Goal: Complete application form

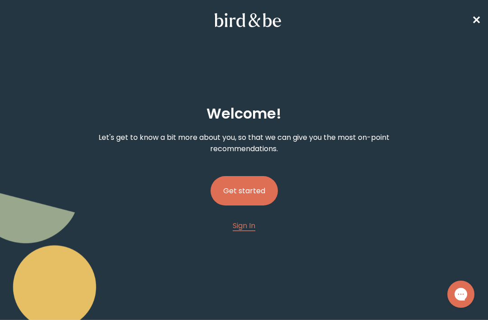
click at [263, 192] on button "Get started" at bounding box center [244, 190] width 67 height 29
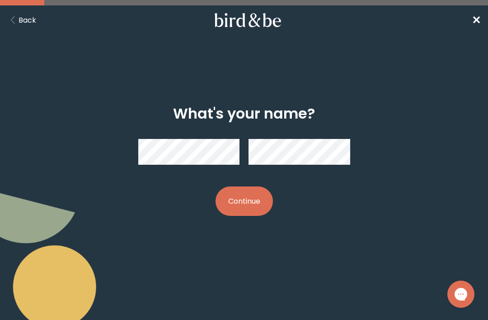
click at [253, 204] on button "Continue" at bounding box center [244, 200] width 57 height 29
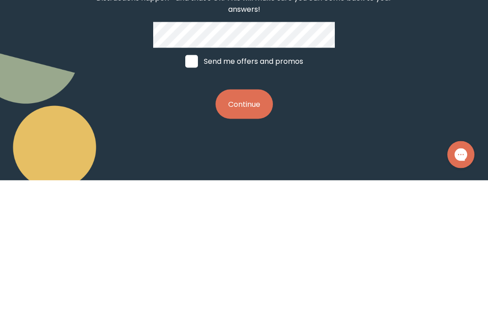
click at [257, 229] on button "Continue" at bounding box center [244, 243] width 57 height 29
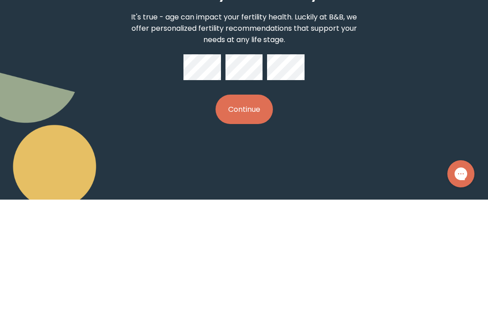
click at [256, 215] on button "Continue" at bounding box center [244, 229] width 57 height 29
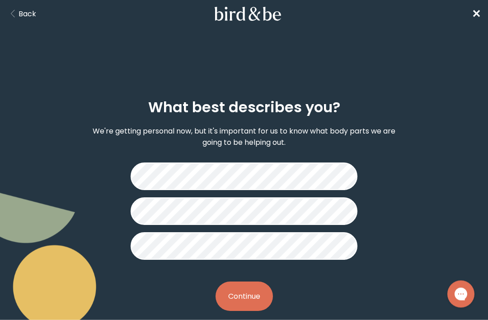
scroll to position [20, 0]
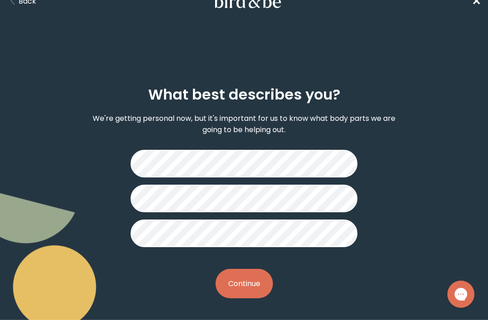
click at [242, 281] on button "Continue" at bounding box center [244, 283] width 57 height 29
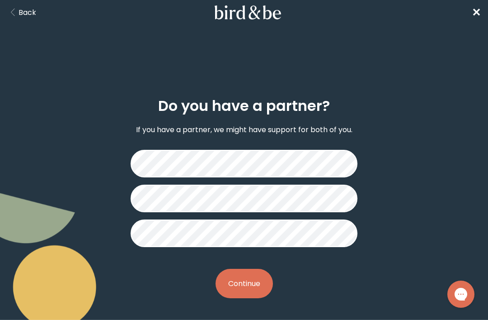
click at [238, 286] on button "Continue" at bounding box center [244, 283] width 57 height 29
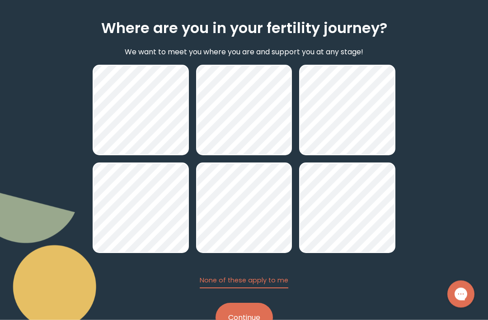
scroll to position [85, 0]
click at [247, 314] on button "Continue" at bounding box center [244, 316] width 57 height 29
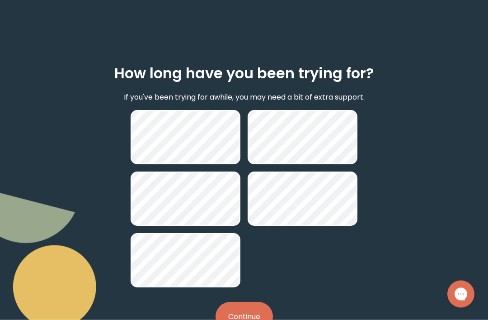
scroll to position [40, 0]
click at [256, 314] on button "Continue" at bounding box center [244, 316] width 57 height 29
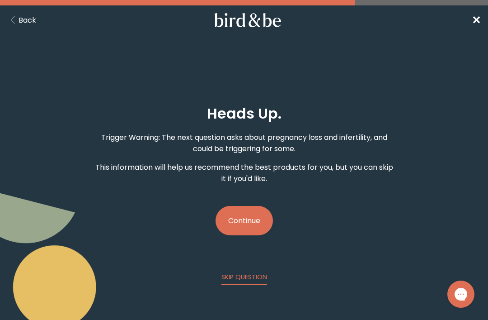
click at [259, 218] on button "Continue" at bounding box center [244, 220] width 57 height 29
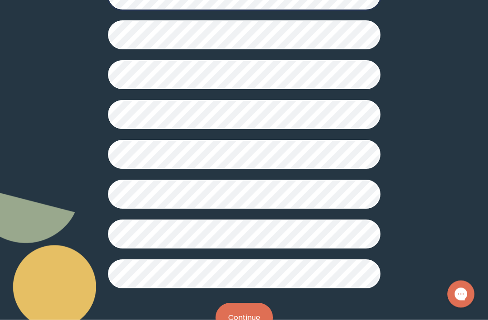
scroll to position [255, 0]
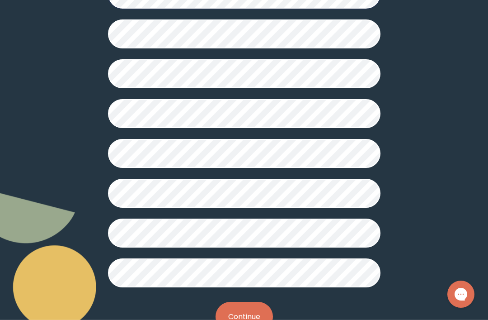
click at [255, 319] on button "Continue" at bounding box center [244, 316] width 57 height 29
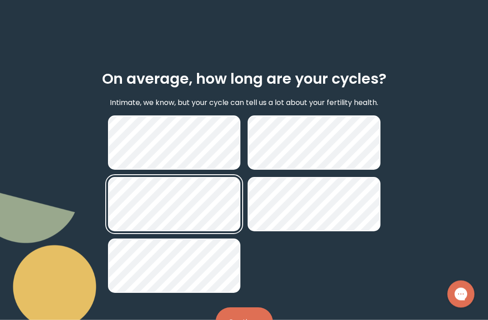
scroll to position [45, 0]
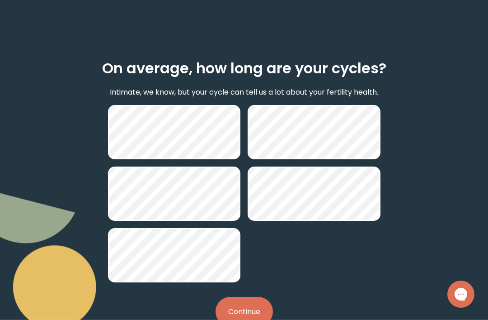
click at [250, 309] on button "Continue" at bounding box center [244, 311] width 57 height 29
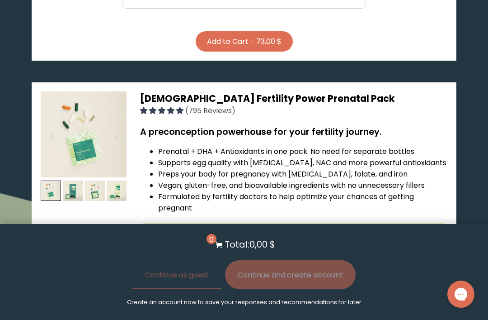
scroll to position [2223, 0]
click at [179, 92] on span "[DEMOGRAPHIC_DATA] Fertility Power Prenatal Pack" at bounding box center [267, 98] width 255 height 13
click at [274, 92] on span "[DEMOGRAPHIC_DATA] Fertility Power Prenatal Pack" at bounding box center [267, 98] width 255 height 13
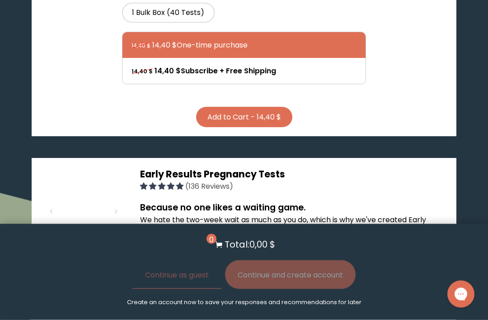
scroll to position [819, 0]
